Goal: Find specific page/section: Find specific page/section

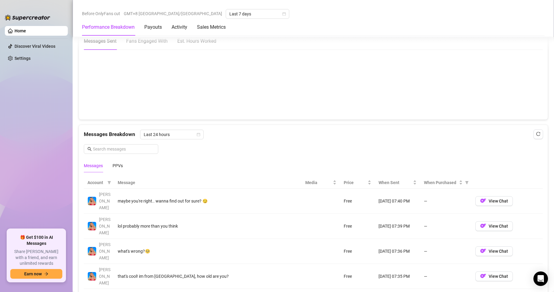
scroll to position [454, 0]
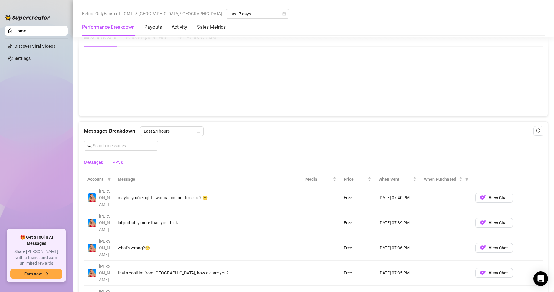
click at [120, 164] on div "PPVs" at bounding box center [118, 162] width 10 height 7
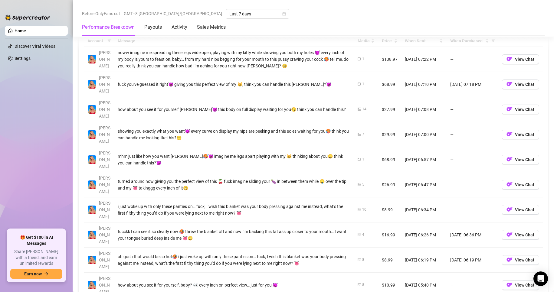
scroll to position [605, 0]
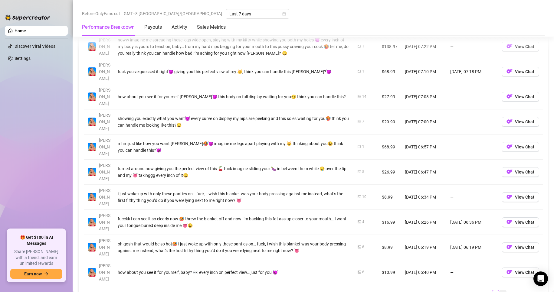
click at [500, 291] on link "2" at bounding box center [503, 294] width 7 height 7
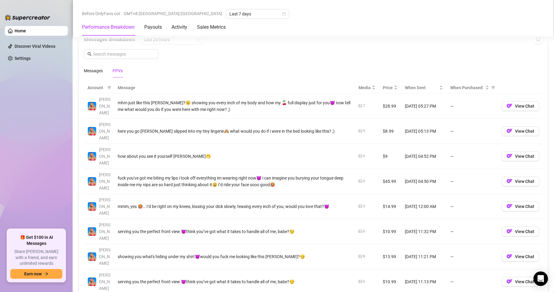
scroll to position [545, 0]
click at [94, 72] on div "Messages" at bounding box center [93, 71] width 19 height 7
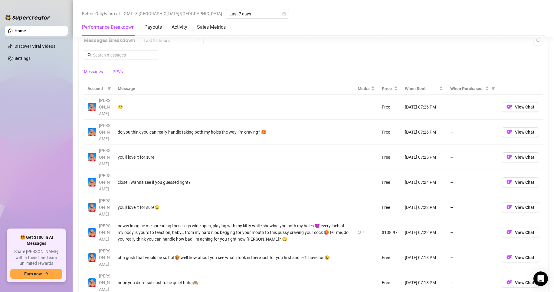
click at [115, 71] on div "PPVs" at bounding box center [118, 71] width 10 height 7
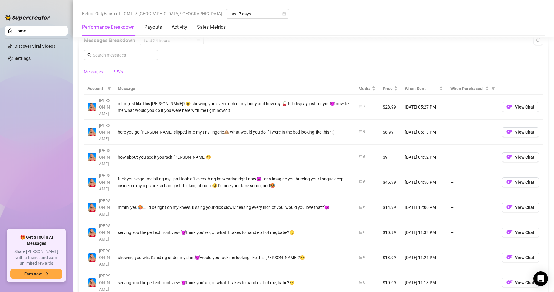
click at [101, 72] on div "Messages" at bounding box center [93, 71] width 19 height 7
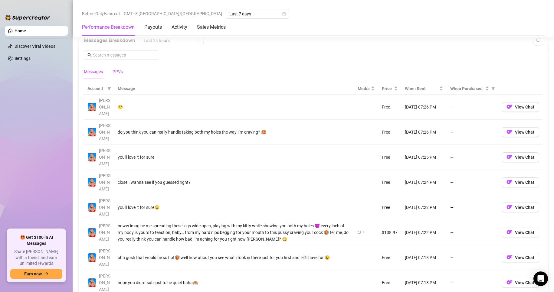
click at [120, 73] on div "PPVs" at bounding box center [118, 71] width 10 height 7
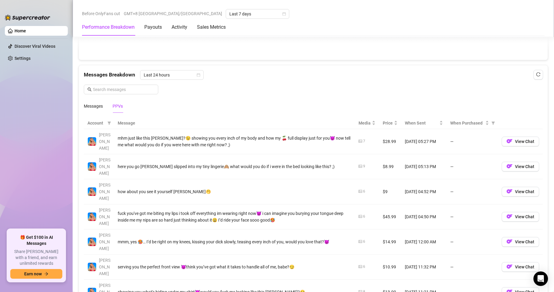
scroll to position [454, 0]
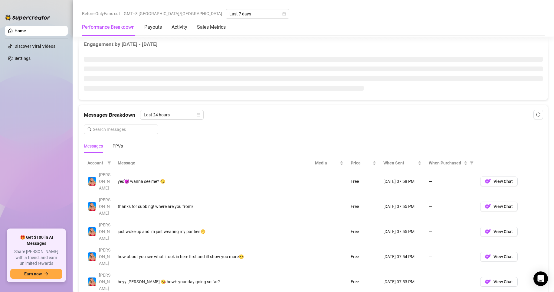
scroll to position [424, 0]
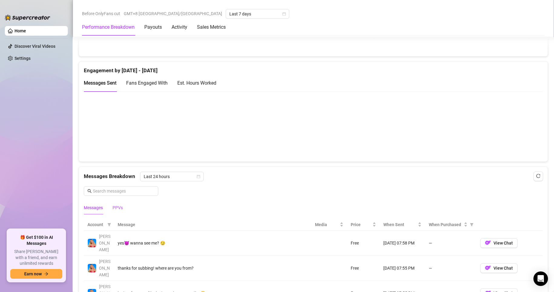
click at [121, 207] on div "PPVs" at bounding box center [118, 208] width 10 height 7
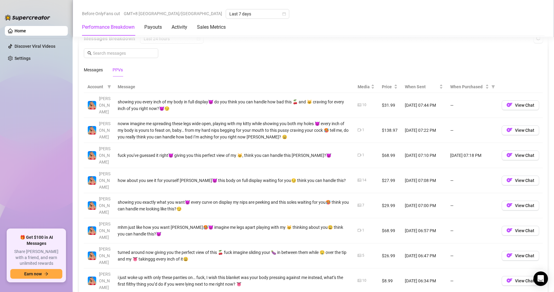
scroll to position [560, 0]
